Goal: Transaction & Acquisition: Purchase product/service

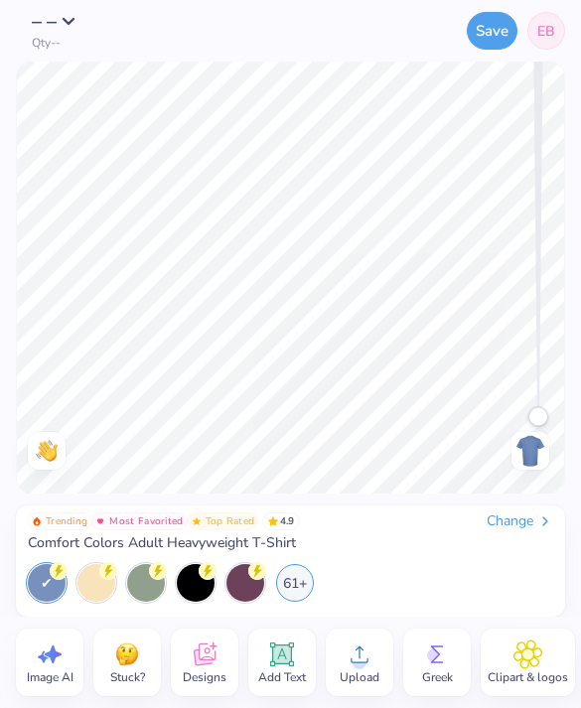
click at [517, 528] on div "Change" at bounding box center [520, 522] width 67 height 18
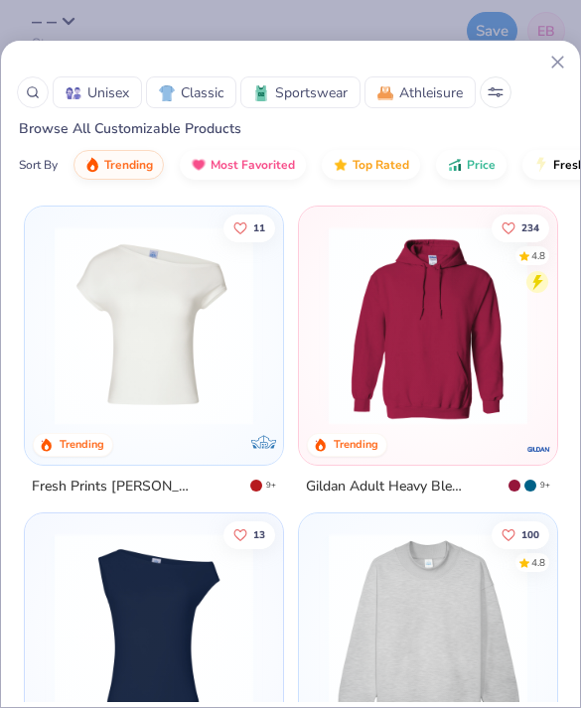
click at [498, 85] on button at bounding box center [496, 92] width 32 height 32
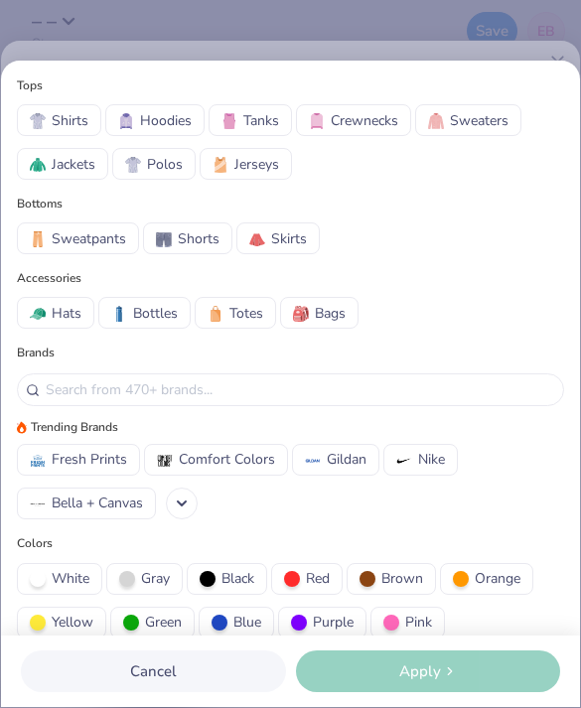
click at [235, 468] on span "Comfort Colors" at bounding box center [227, 459] width 96 height 21
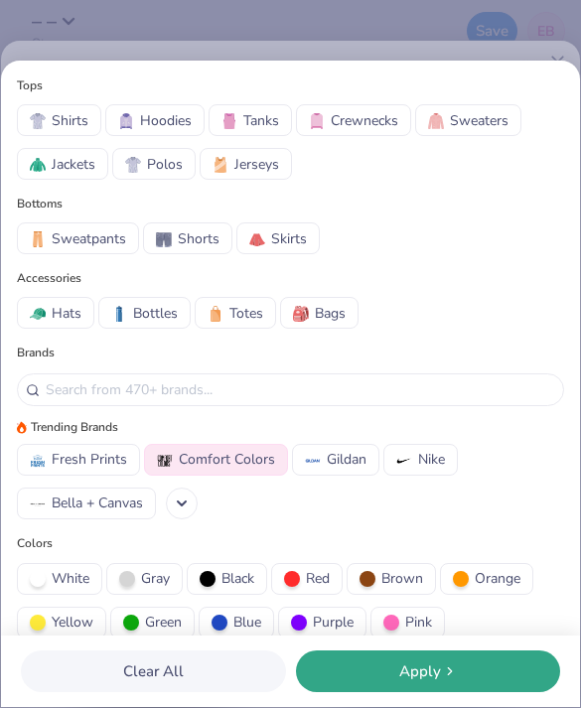
click at [418, 671] on span "Apply" at bounding box center [420, 672] width 42 height 23
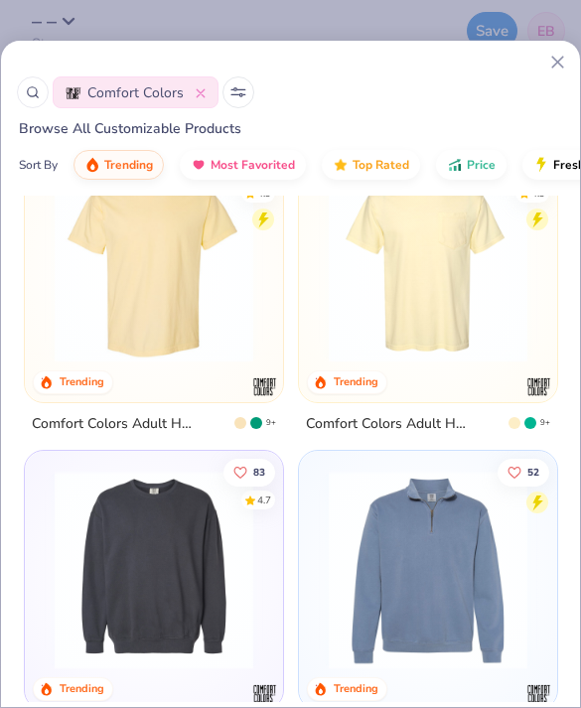
scroll to position [61, 0]
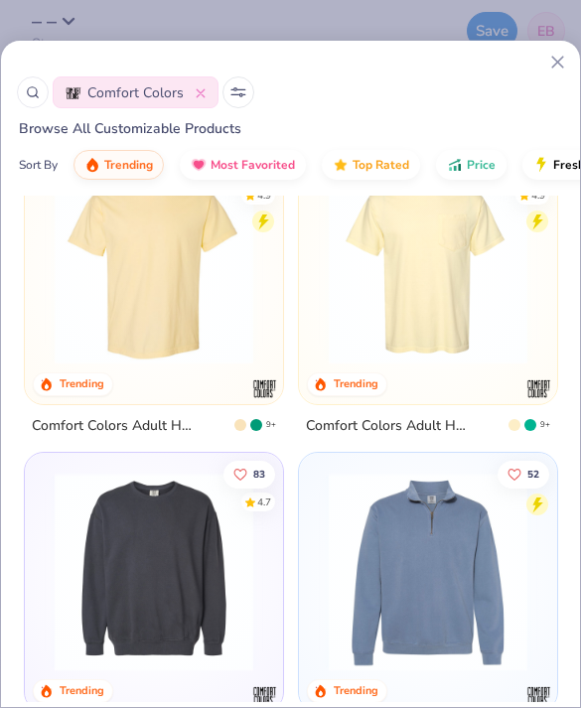
click at [220, 382] on div at bounding box center [154, 270] width 238 height 229
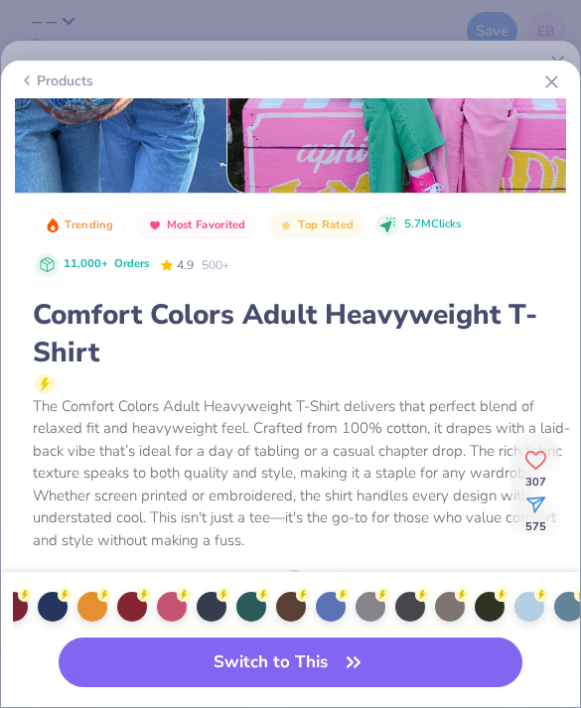
scroll to position [0, -2]
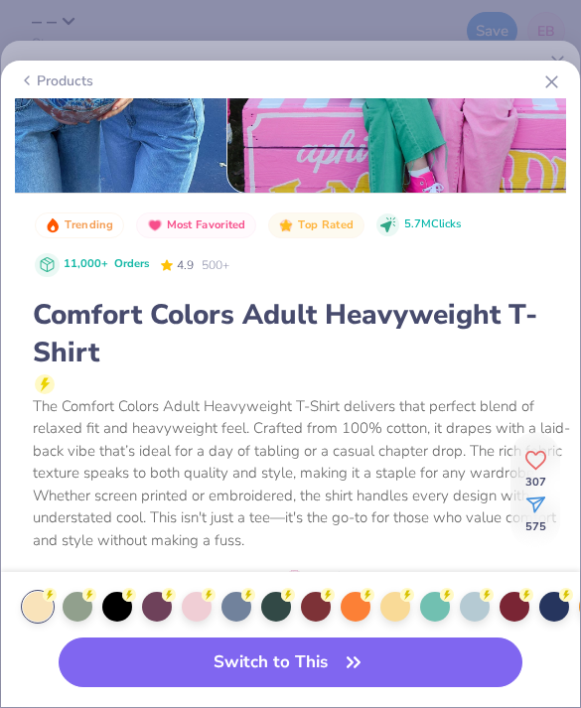
click at [199, 597] on div at bounding box center [197, 607] width 30 height 30
click at [244, 666] on button "Switch to This" at bounding box center [290, 663] width 463 height 50
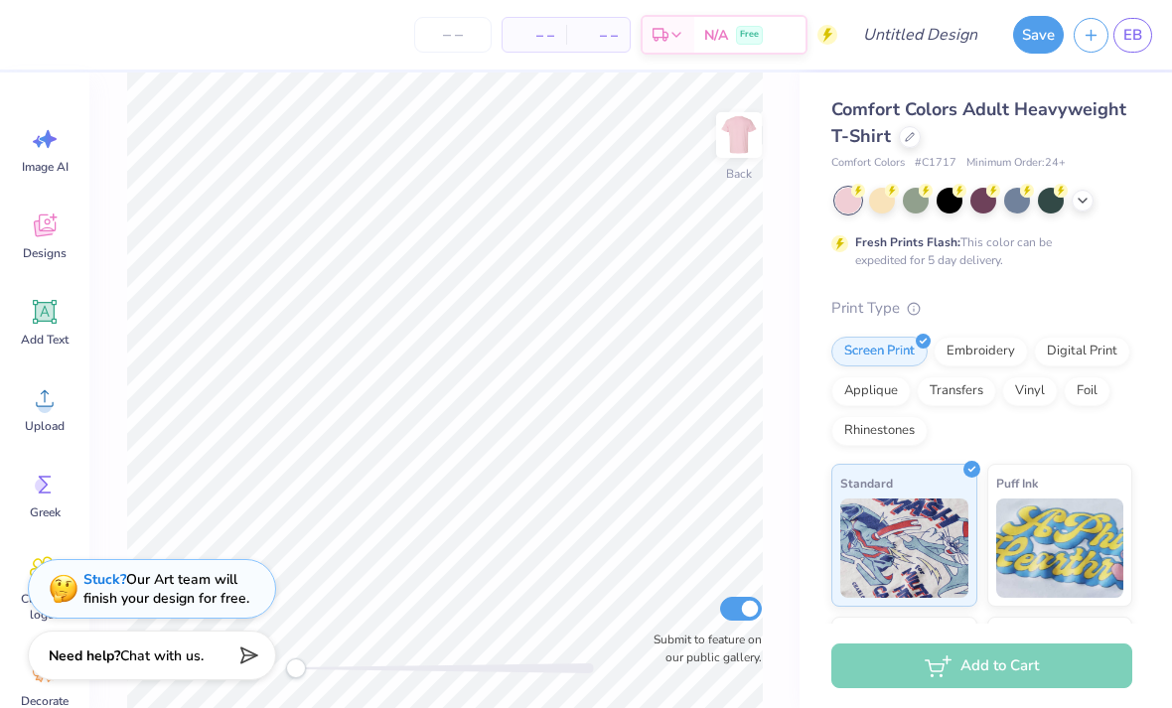
click at [580, 145] on img at bounding box center [739, 135] width 40 height 40
click at [47, 420] on span "Upload" at bounding box center [45, 426] width 40 height 16
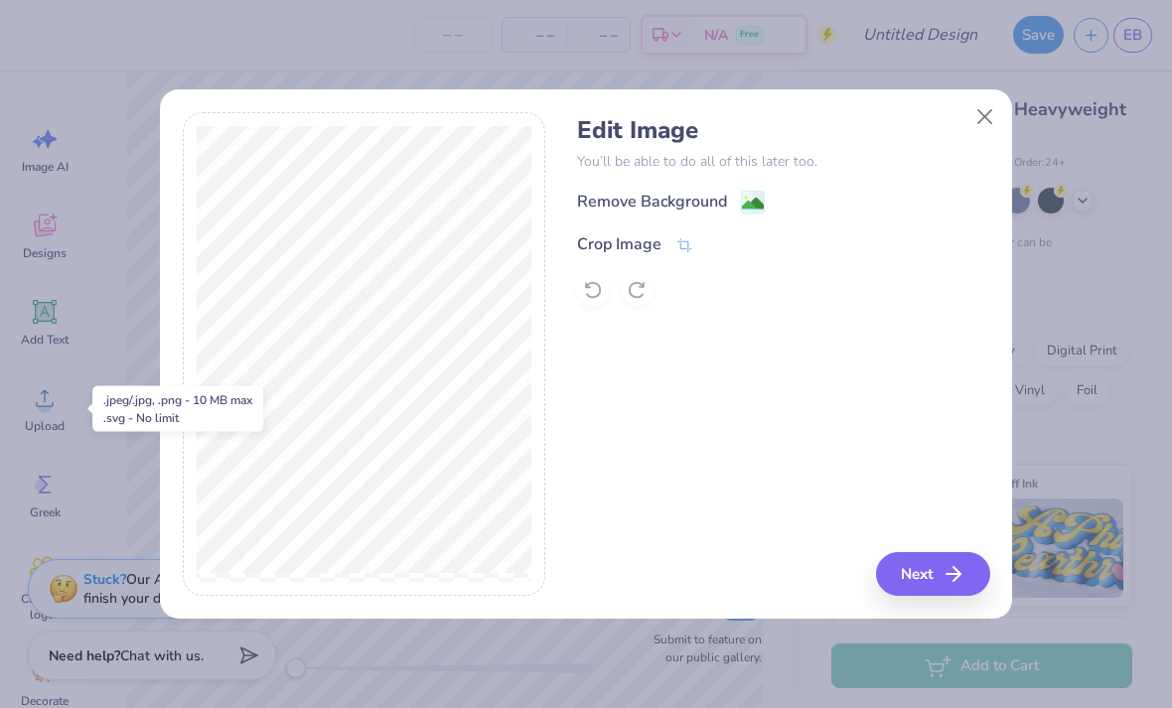
click at [580, 118] on button "Close" at bounding box center [986, 117] width 38 height 38
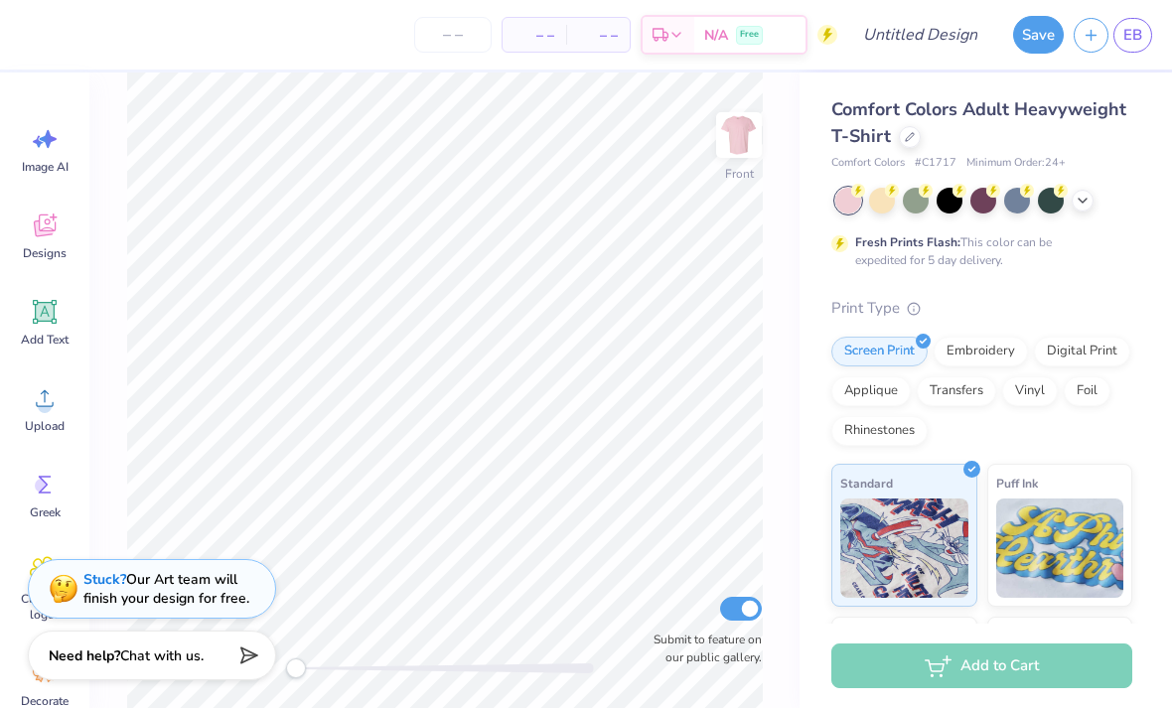
click at [47, 402] on circle at bounding box center [45, 406] width 14 height 14
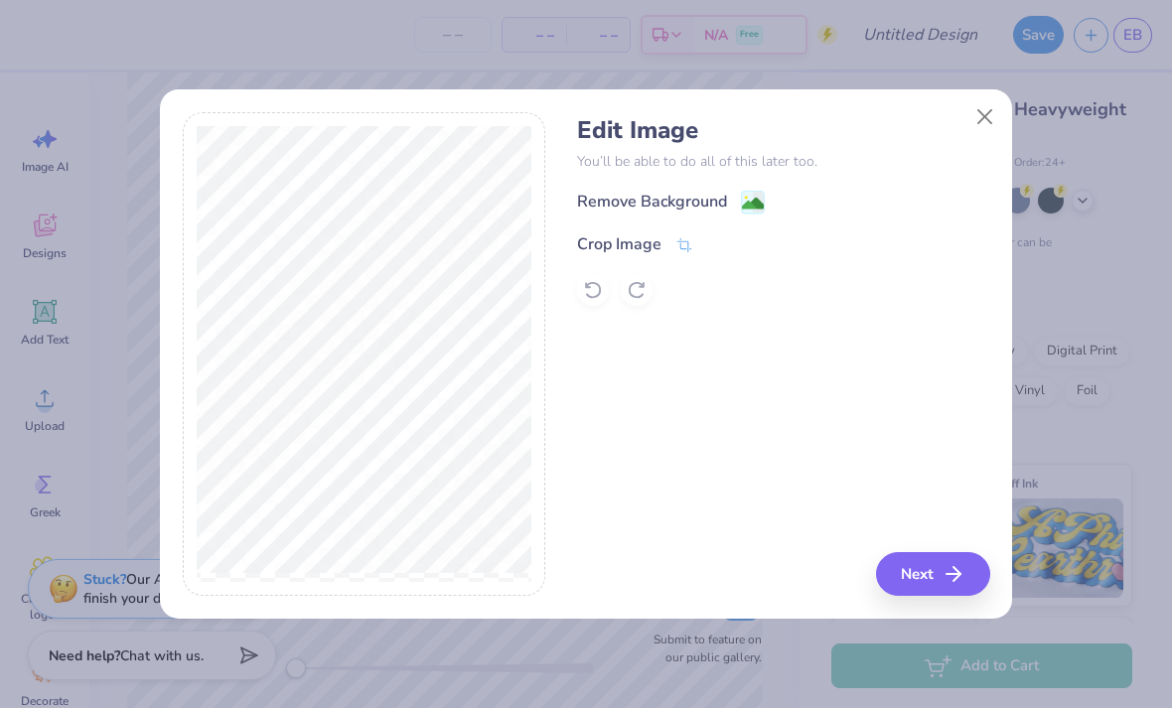
click at [580, 200] on image at bounding box center [753, 204] width 22 height 22
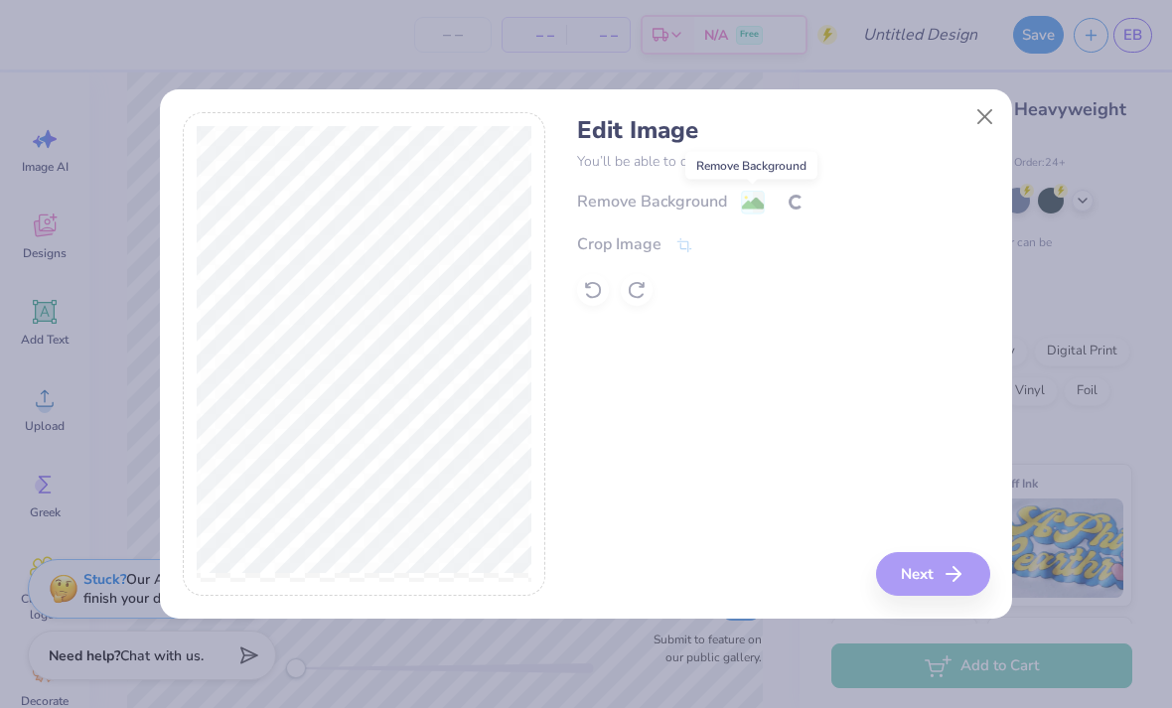
click at [580, 447] on div "Edit Image You’ll be able to do all of this later too. Remove Background Crop I…" at bounding box center [783, 354] width 412 height 485
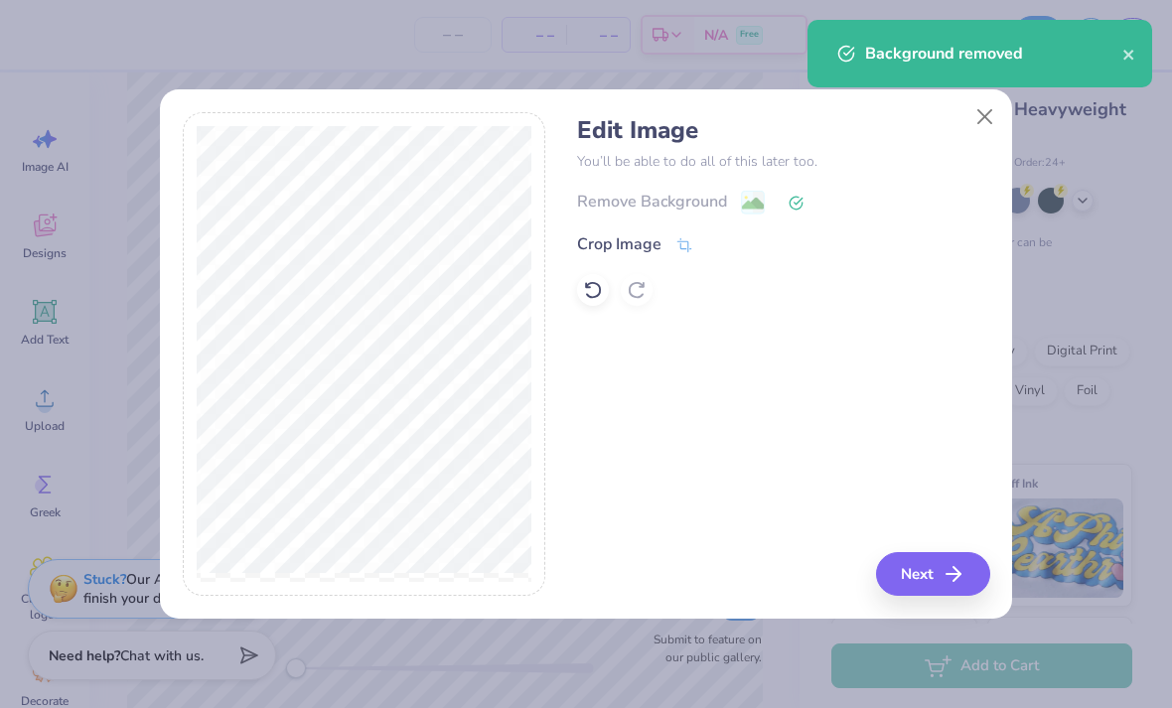
click at [580, 579] on button "Next" at bounding box center [933, 574] width 114 height 44
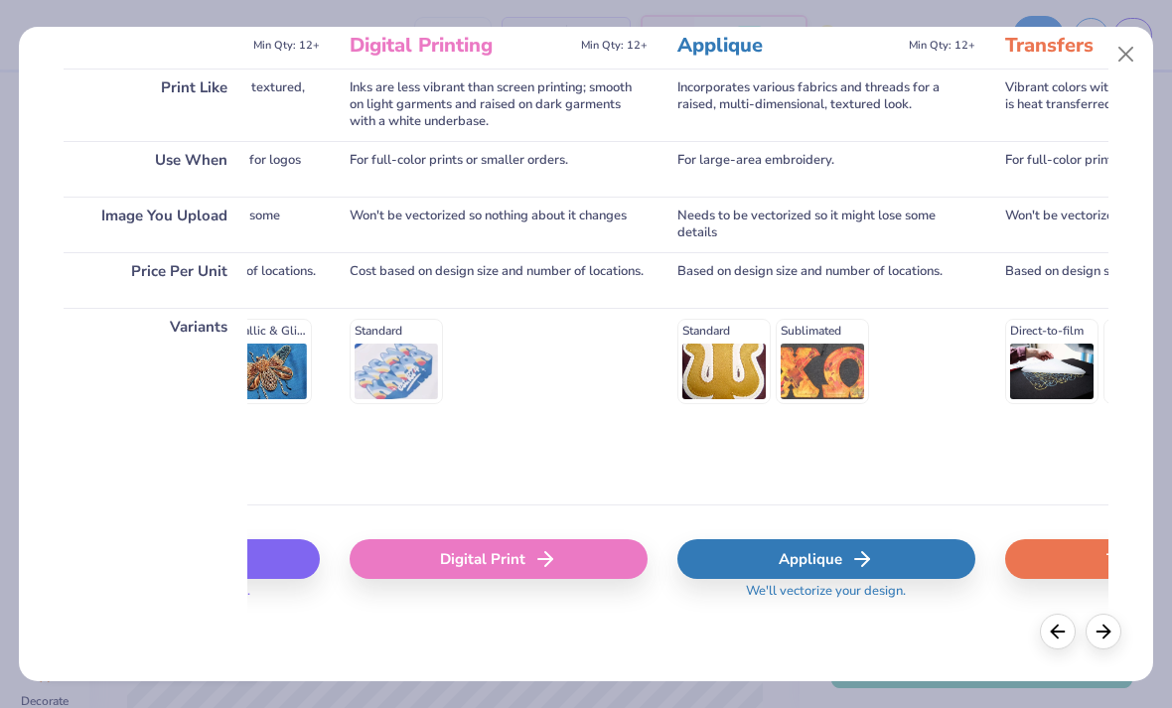
scroll to position [0, 577]
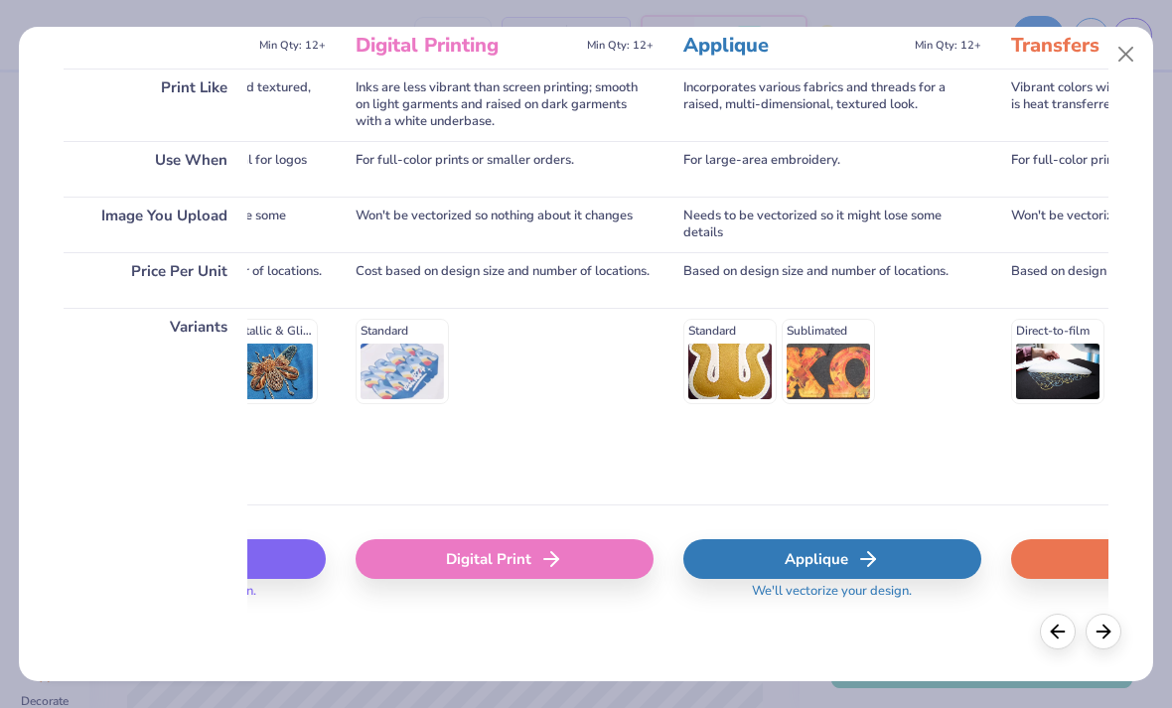
click at [534, 562] on div "Digital Print" at bounding box center [505, 559] width 298 height 40
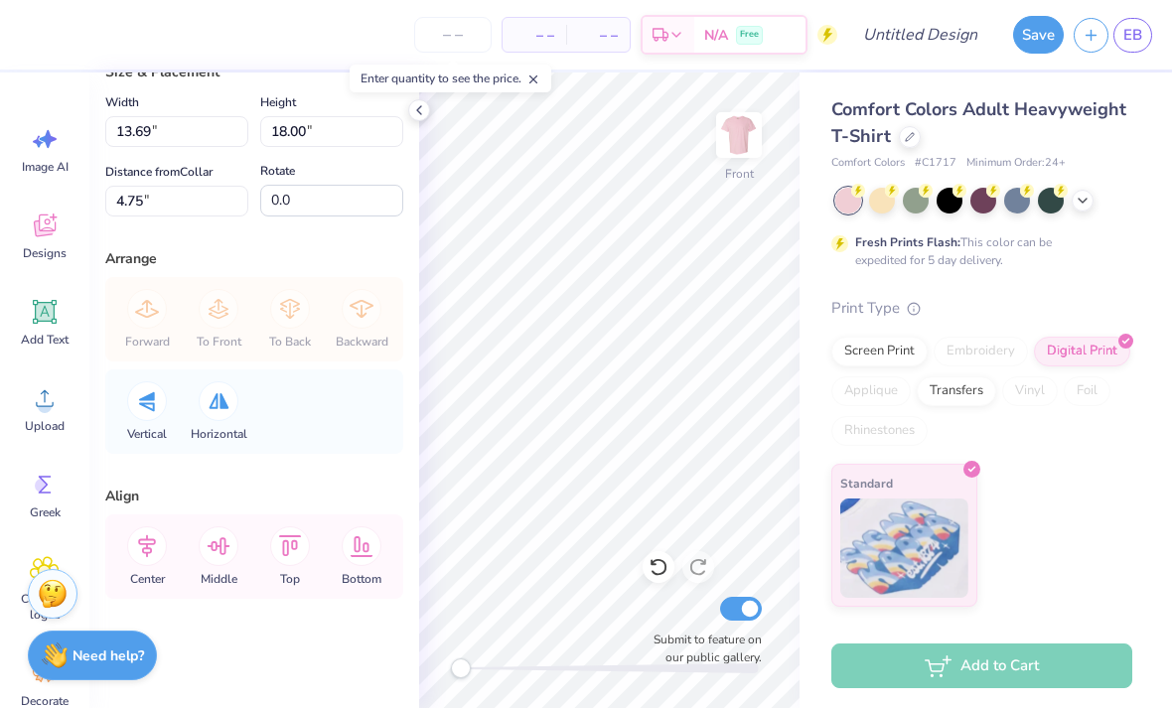
scroll to position [194, 0]
click at [442, 34] on input "number" at bounding box center [452, 35] width 77 height 36
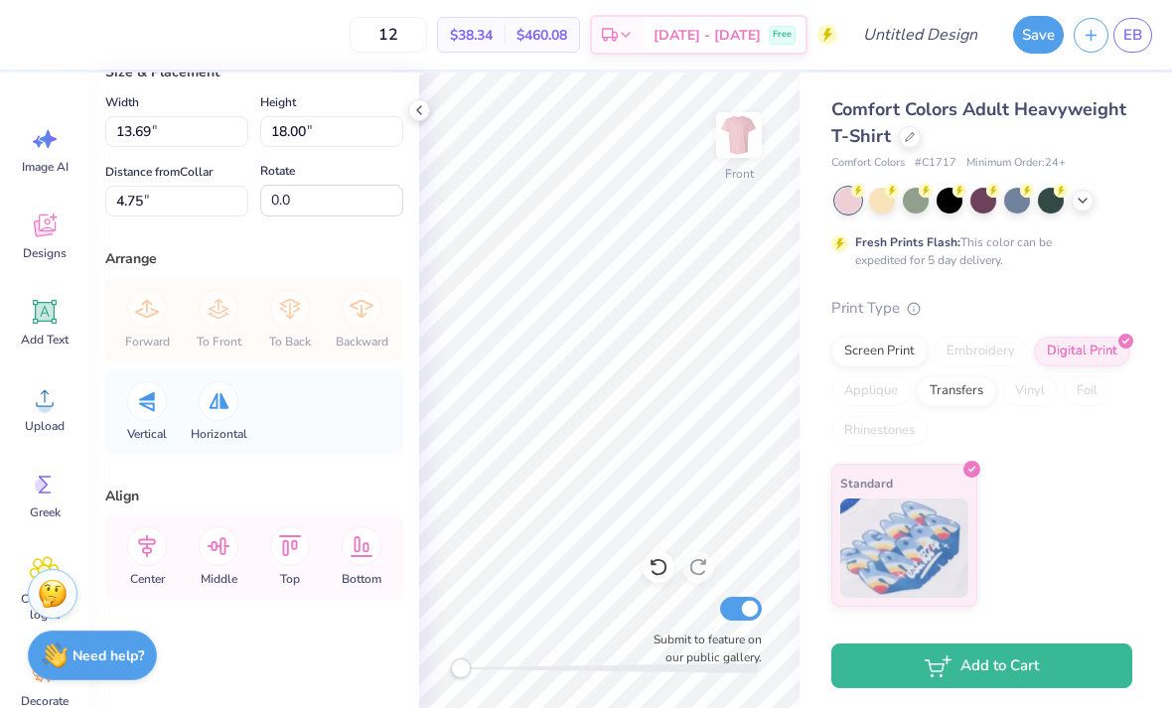
type input "12"
click at [580, 35] on icon at bounding box center [626, 35] width 16 height 16
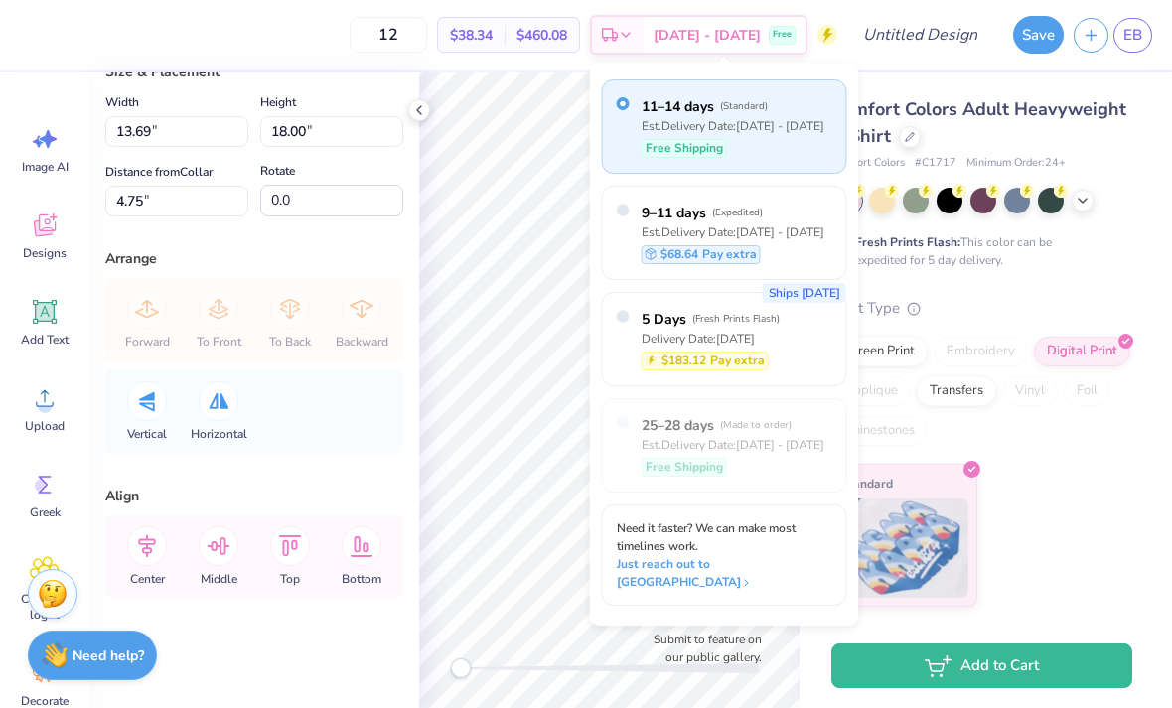
click at [580, 29] on div "Est. Delivery" at bounding box center [618, 35] width 52 height 36
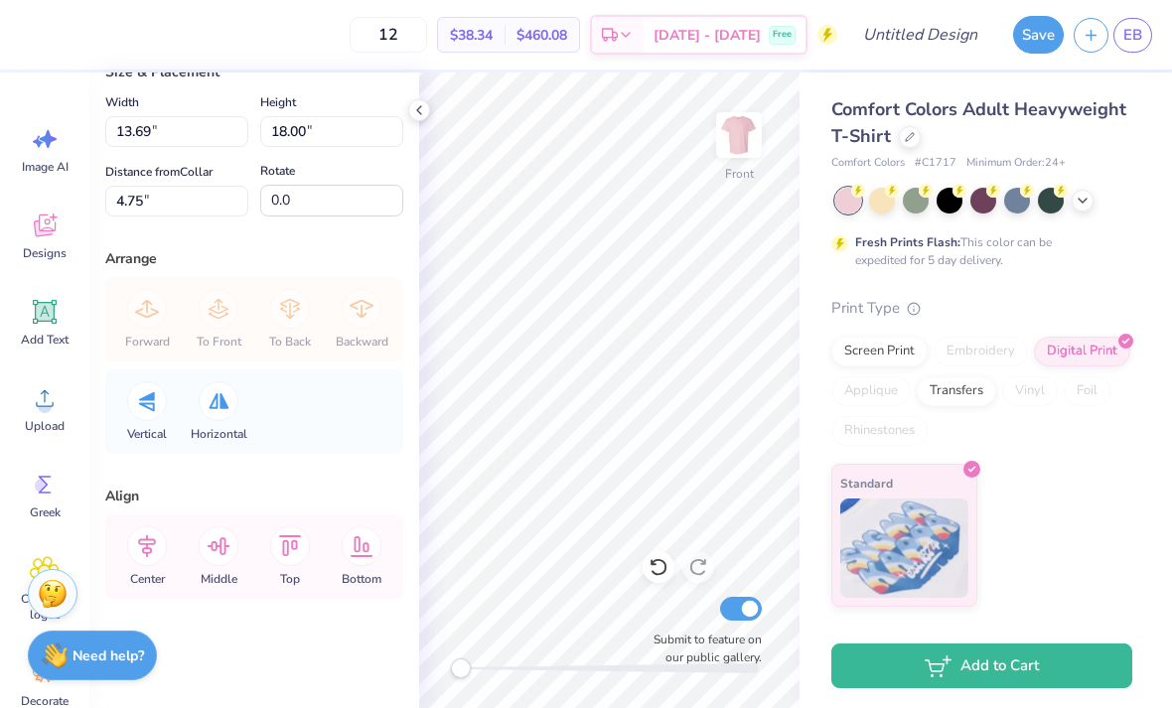
click at [580, 351] on div "Screen Print" at bounding box center [880, 352] width 96 height 30
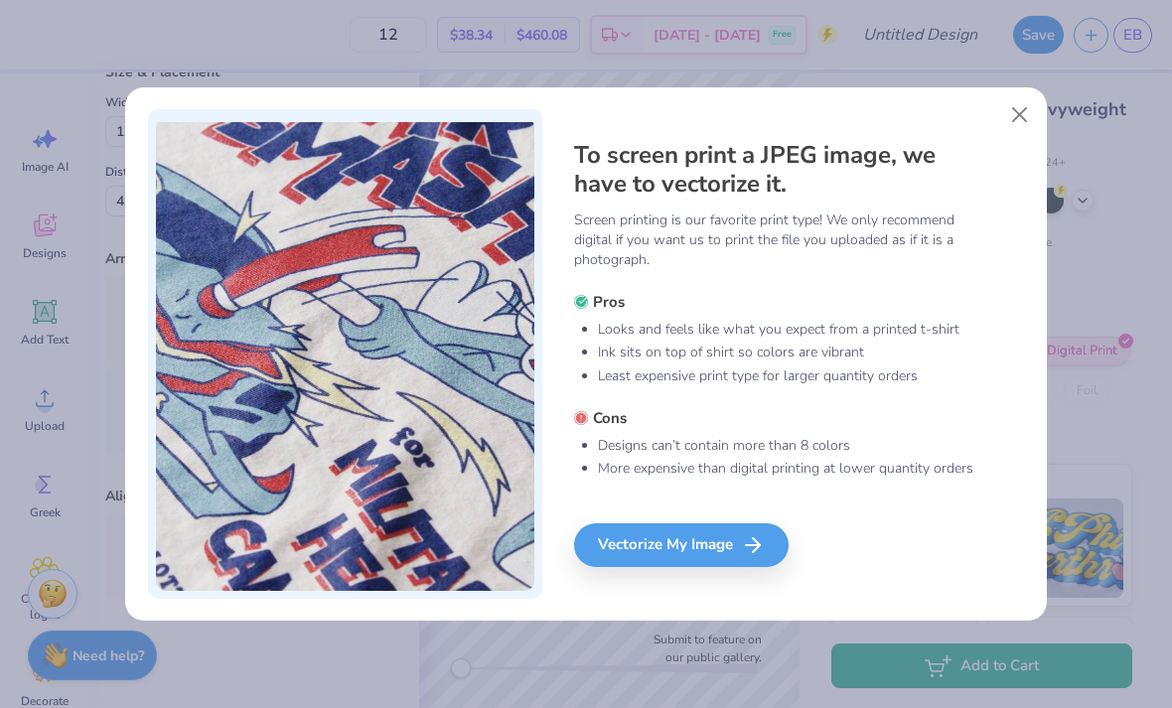
click at [580, 540] on div "Vectorize My Image" at bounding box center [681, 546] width 215 height 44
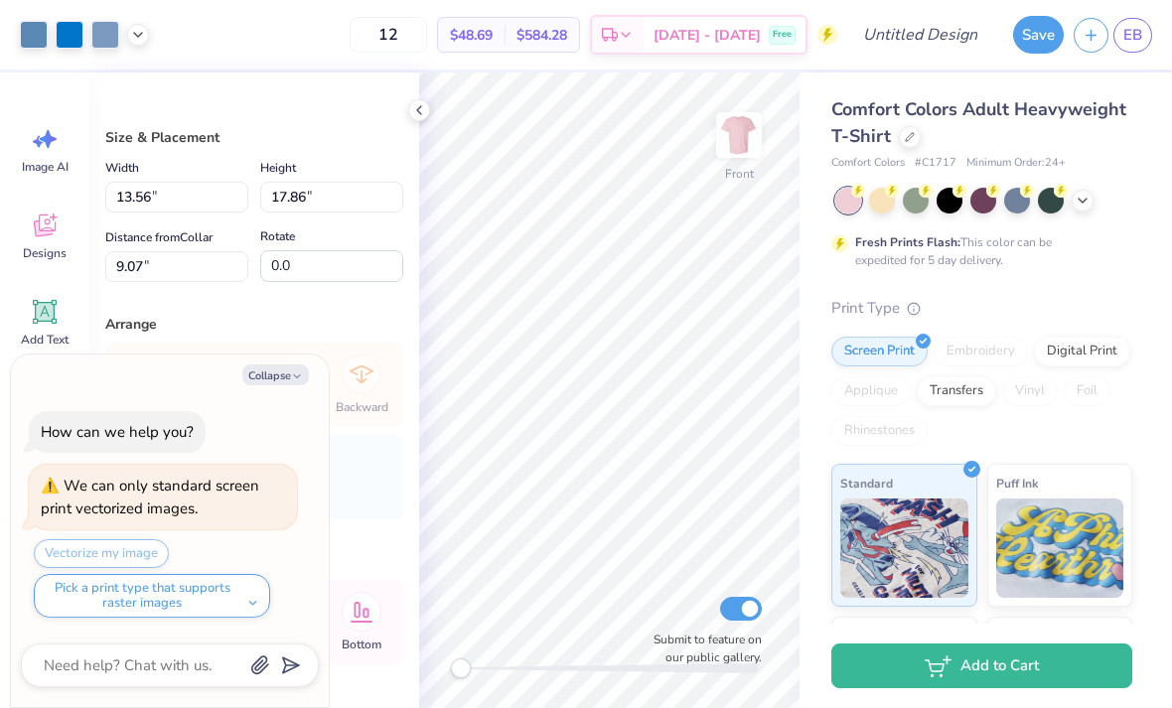
click at [580, 351] on div "Digital Print" at bounding box center [1082, 352] width 96 height 30
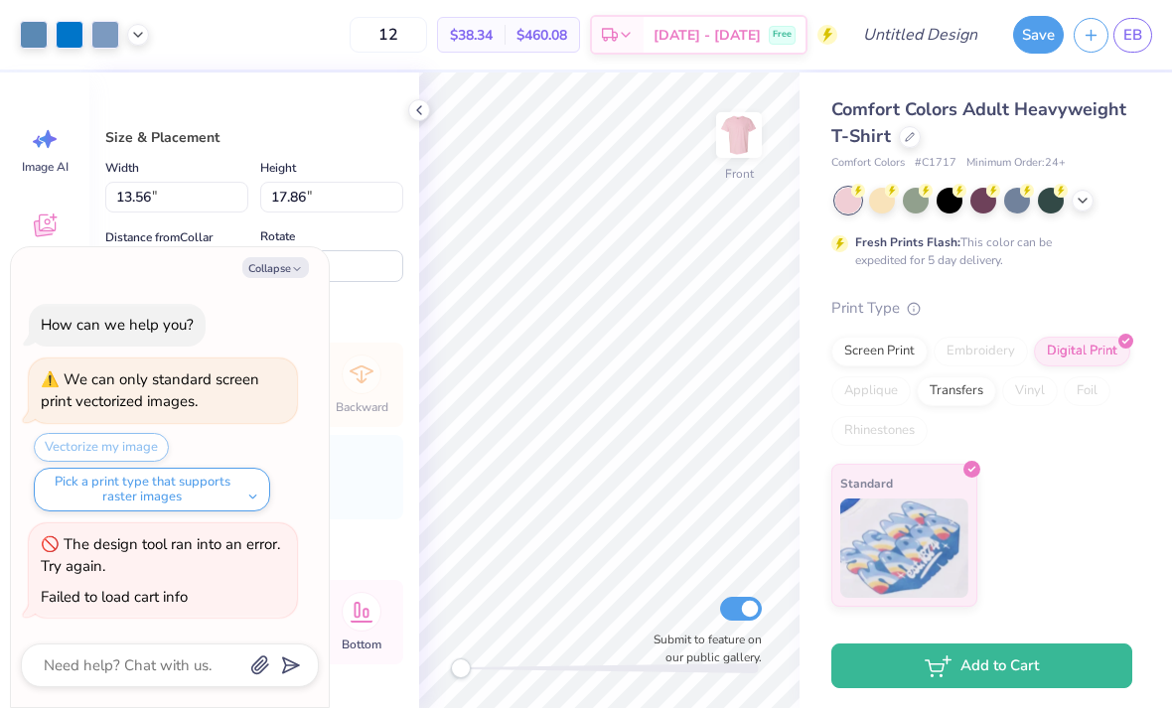
click at [271, 269] on button "Collapse" at bounding box center [275, 267] width 67 height 21
type textarea "x"
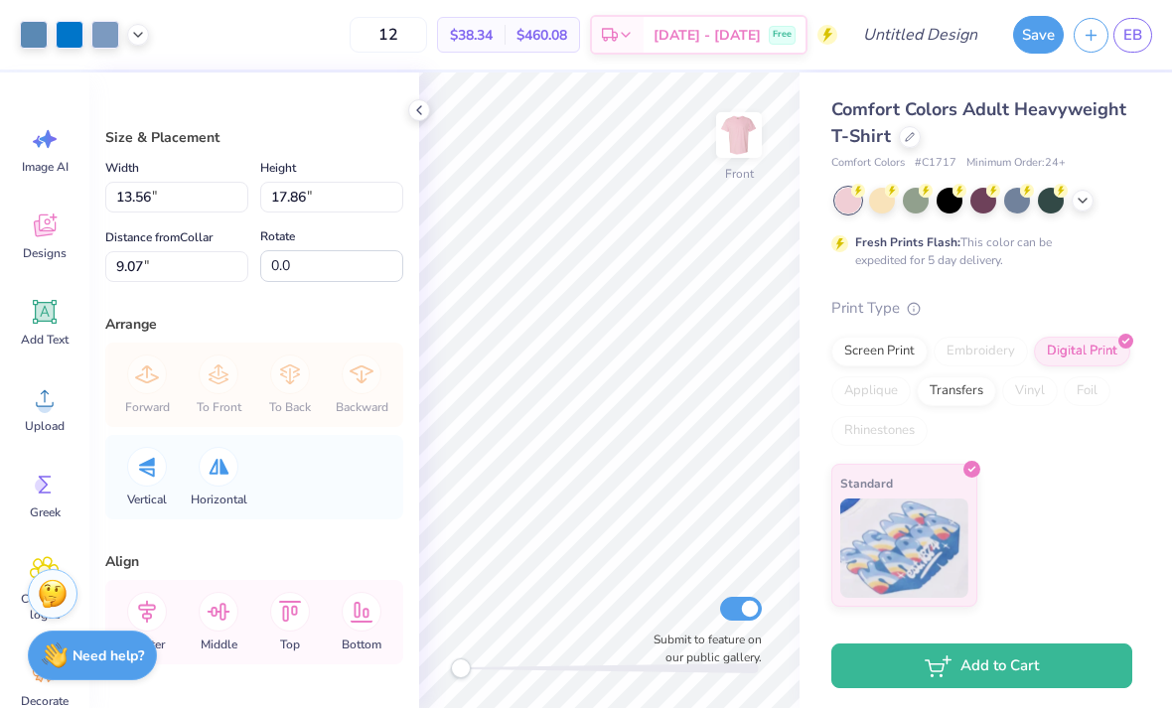
scroll to position [0, 0]
click at [412, 111] on icon at bounding box center [419, 110] width 16 height 16
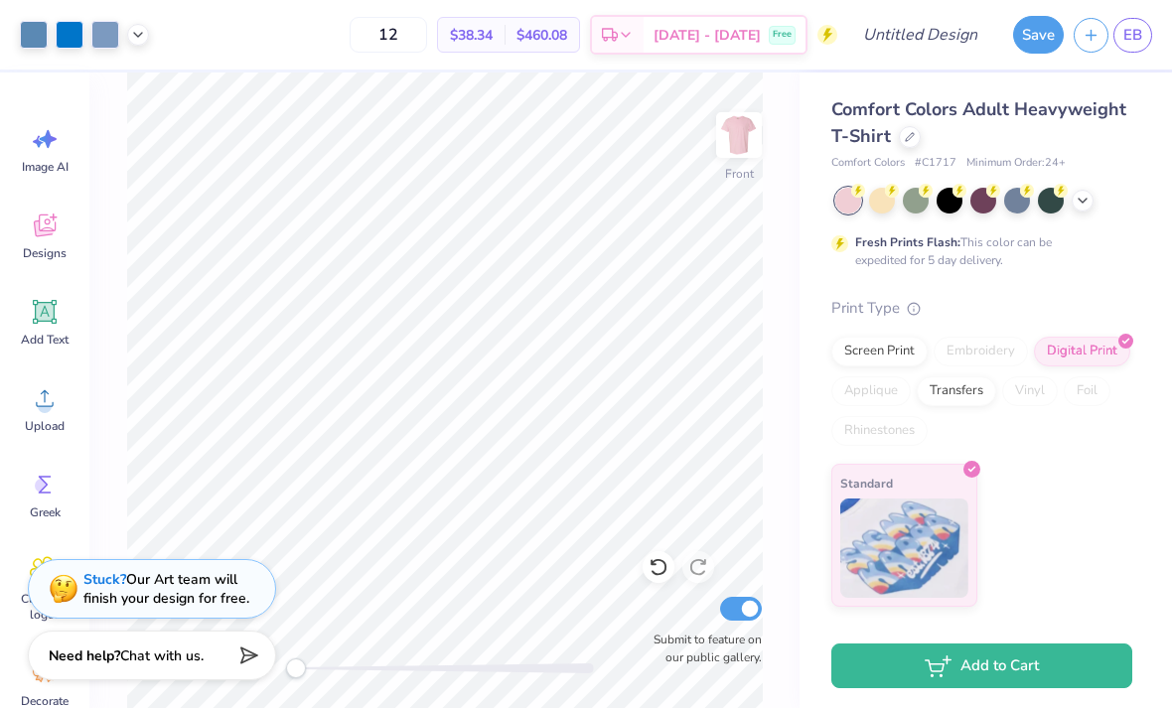
click at [580, 570] on icon at bounding box center [659, 567] width 20 height 20
